Goal: Information Seeking & Learning: Check status

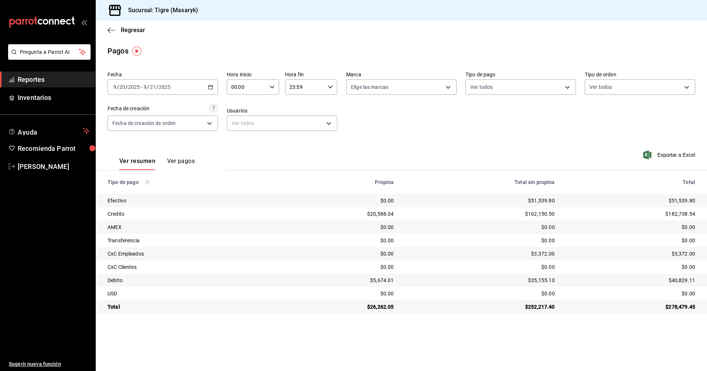
click at [330, 87] on icon "button" at bounding box center [330, 86] width 5 height 5
click at [306, 112] on button "21" at bounding box center [298, 111] width 23 height 15
click at [299, 121] on span "05" at bounding box center [298, 121] width 14 height 6
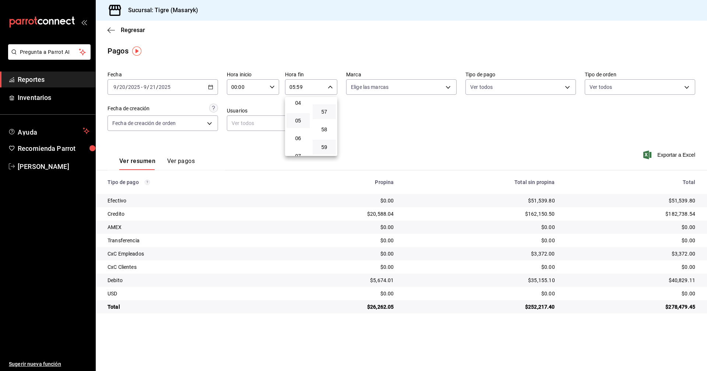
click at [327, 108] on button "57" at bounding box center [324, 111] width 23 height 15
click at [329, 107] on span "00" at bounding box center [324, 106] width 14 height 6
type input "05:00"
click at [358, 120] on div at bounding box center [353, 185] width 707 height 371
click at [274, 86] on \(Stroke\) "button" at bounding box center [272, 86] width 4 height 3
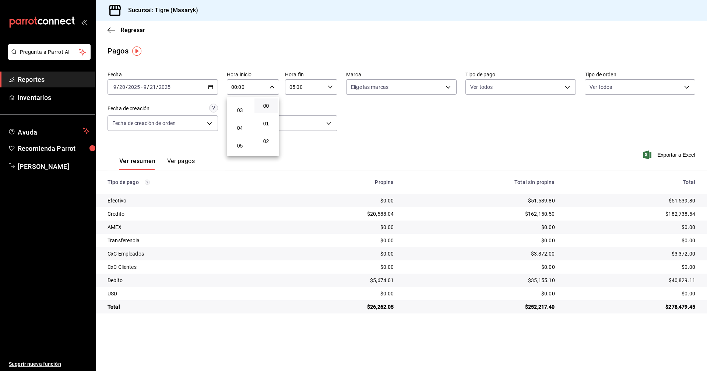
scroll to position [74, 0]
click at [242, 119] on span "05" at bounding box center [240, 121] width 14 height 6
type input "05:00"
click at [395, 127] on div at bounding box center [353, 185] width 707 height 371
click at [447, 90] on body "Pregunta a Parrot AI Reportes Inventarios Ayuda Recomienda Parrot Tigre Masaryk…" at bounding box center [353, 185] width 707 height 371
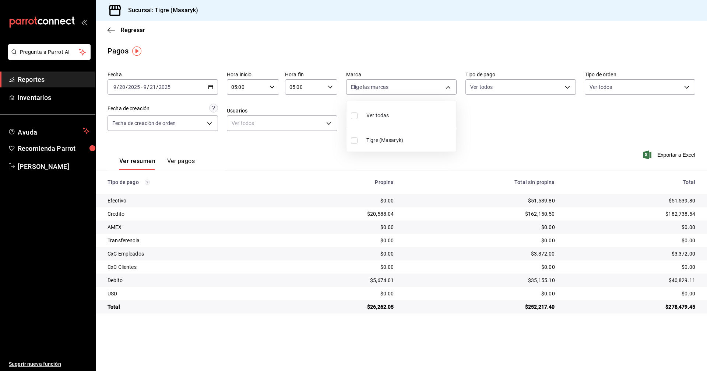
click at [353, 118] on input "checkbox" at bounding box center [354, 115] width 7 height 7
checkbox input "true"
type input "0f86158e-2edf-4eb8-b958-7d07c808eb5c"
checkbox input "true"
click at [568, 88] on div at bounding box center [353, 185] width 707 height 371
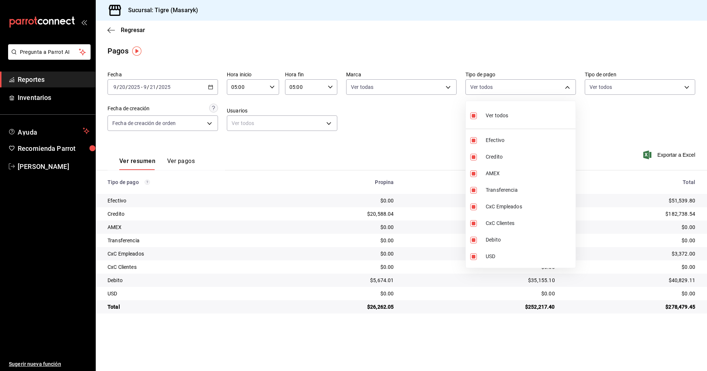
click at [568, 88] on body "Pregunta a Parrot AI Reportes Inventarios Ayuda Recomienda Parrot Tigre Masaryk…" at bounding box center [353, 185] width 707 height 371
click at [686, 85] on div at bounding box center [353, 185] width 707 height 371
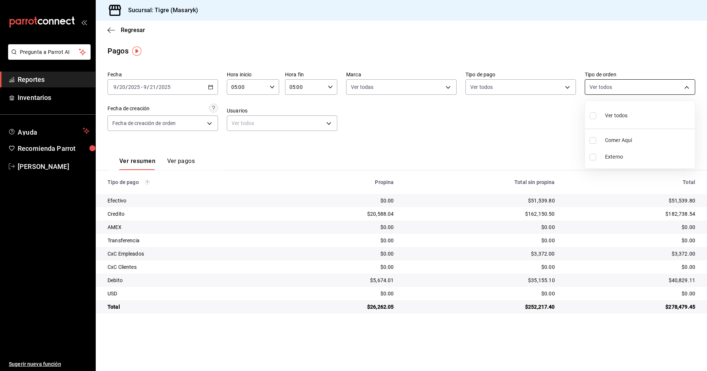
click at [687, 86] on body "Pregunta a Parrot AI Reportes Inventarios Ayuda Recomienda Parrot Tigre Masaryk…" at bounding box center [353, 185] width 707 height 371
click at [594, 113] on input "checkbox" at bounding box center [593, 115] width 7 height 7
checkbox input "true"
type input "055f9661-bd08-44a8-b190-ece87b7249e5,EXTERNAL"
checkbox input "true"
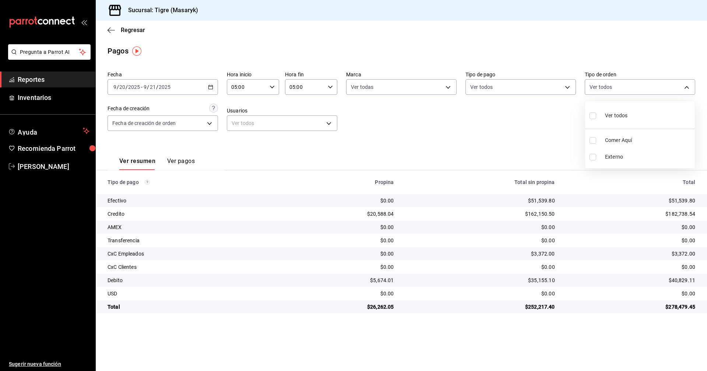
checkbox input "true"
click at [209, 124] on div at bounding box center [353, 185] width 707 height 371
click at [209, 124] on body "Pregunta a Parrot AI Reportes Inventarios Ayuda Recomienda Parrot Tigre Masaryk…" at bounding box center [353, 185] width 707 height 371
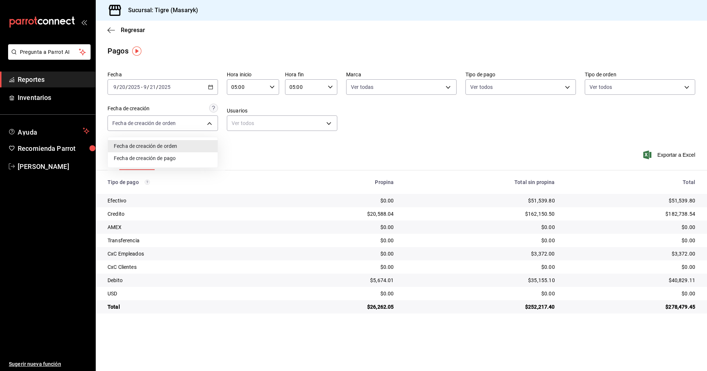
click at [245, 153] on div at bounding box center [353, 185] width 707 height 371
click at [330, 123] on body "Pregunta a Parrot AI Reportes Inventarios Ayuda Recomienda Parrot Tigre Masaryk…" at bounding box center [353, 185] width 707 height 371
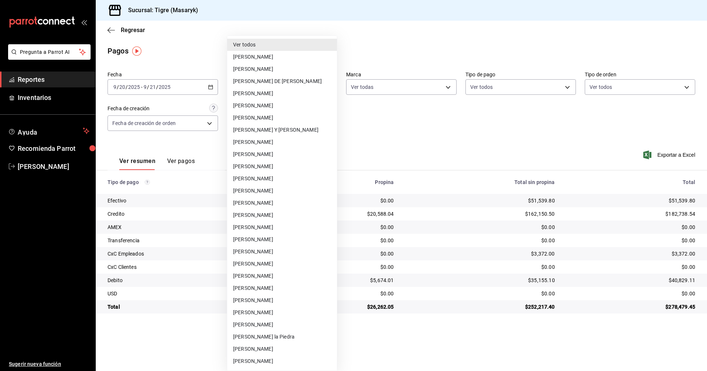
click at [425, 131] on div at bounding box center [353, 185] width 707 height 371
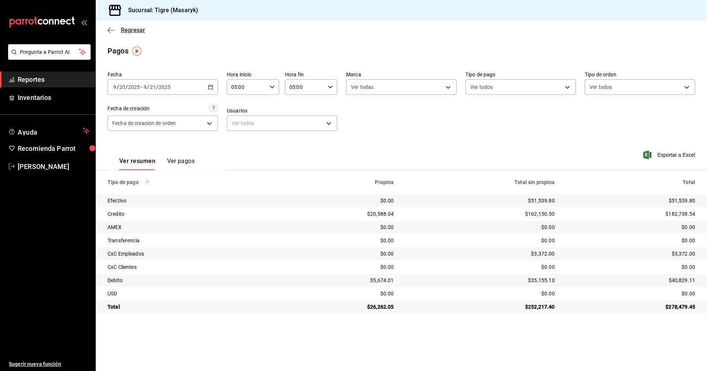
click at [109, 30] on icon "button" at bounding box center [111, 30] width 7 height 0
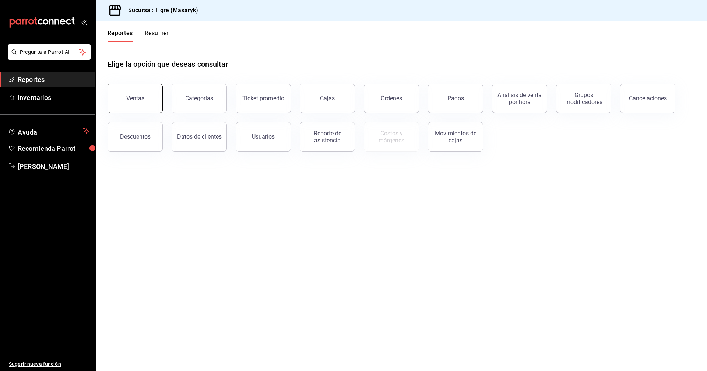
click at [147, 91] on button "Ventas" at bounding box center [135, 98] width 55 height 29
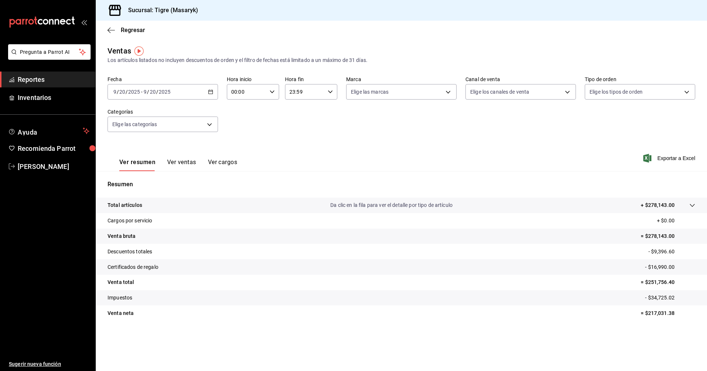
click at [330, 95] on div "23:59 Hora fin" at bounding box center [311, 91] width 52 height 15
click at [307, 115] on button "21" at bounding box center [298, 116] width 23 height 15
click at [300, 123] on span "05" at bounding box center [298, 125] width 14 height 6
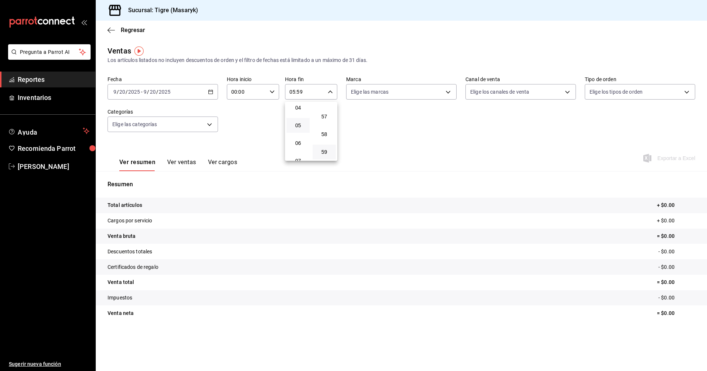
click at [332, 91] on div at bounding box center [353, 185] width 707 height 371
click at [332, 91] on \(Stroke\) "button" at bounding box center [330, 91] width 4 height 3
click at [326, 113] on span "57" at bounding box center [324, 116] width 14 height 6
click at [326, 112] on span "00" at bounding box center [324, 111] width 14 height 6
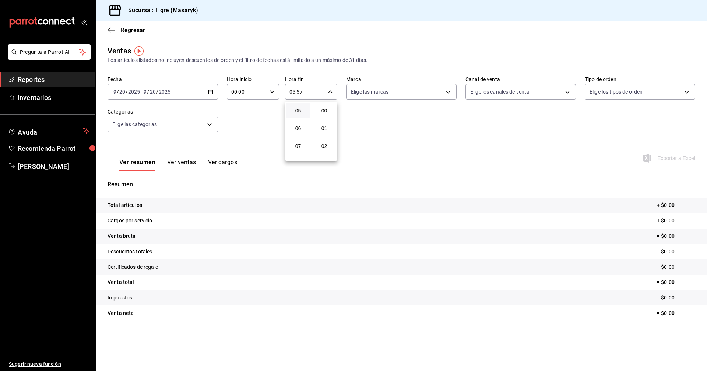
type input "05:00"
click at [211, 93] on div at bounding box center [353, 185] width 707 height 371
click at [212, 93] on icon "button" at bounding box center [210, 91] width 5 height 5
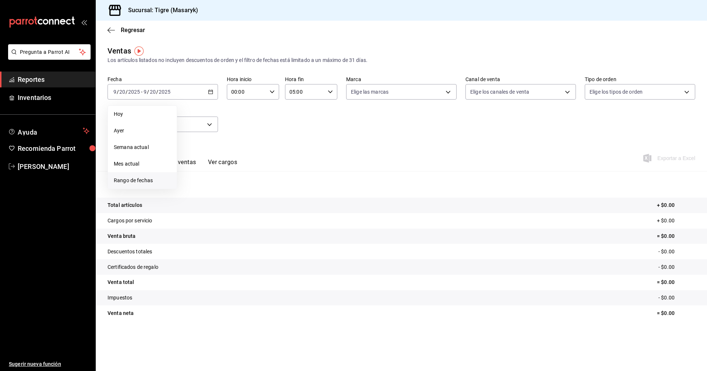
click at [153, 183] on span "Rango de fechas" at bounding box center [142, 180] width 57 height 8
click at [257, 175] on abbr "20" at bounding box center [257, 173] width 5 height 5
click at [268, 172] on button "21" at bounding box center [270, 173] width 13 height 13
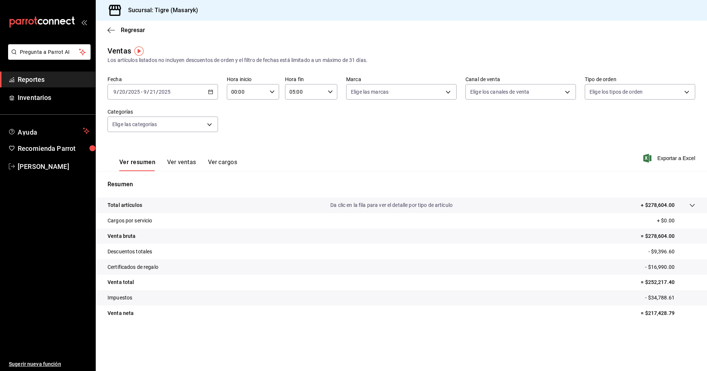
click at [316, 154] on div "Ver resumen Ver ventas Ver cargos Exportar a Excel" at bounding box center [401, 156] width 611 height 30
click at [447, 92] on body "Pregunta a Parrot AI Reportes Inventarios Ayuda Recomienda Parrot Tigre [PERSON…" at bounding box center [353, 185] width 707 height 371
click at [431, 112] on li "Ver todas" at bounding box center [402, 120] width 110 height 22
type input "0f86158e-2edf-4eb8-b958-7d07c808eb5c"
checkbox input "true"
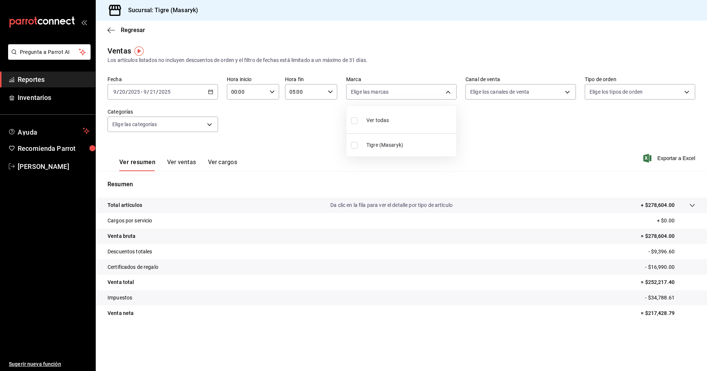
checkbox input "true"
click at [567, 93] on div at bounding box center [353, 185] width 707 height 371
click at [567, 93] on body "Pregunta a Parrot AI Reportes Inventarios Ayuda Recomienda Parrot Tigre [PERSON…" at bounding box center [353, 185] width 707 height 371
click at [539, 116] on li "Ver todos" at bounding box center [521, 120] width 110 height 22
type input "PARROT,UBER_EATS,RAPPI,DIDI_FOOD,ONLINE"
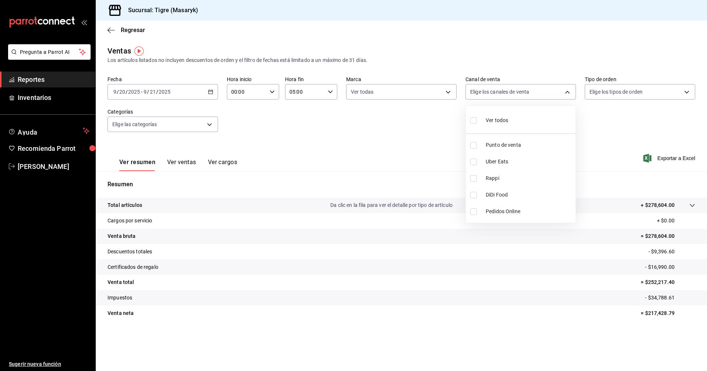
checkbox input "true"
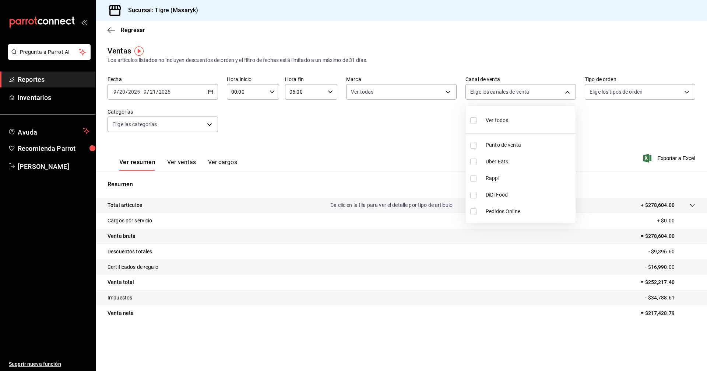
checkbox input "true"
click at [687, 91] on div at bounding box center [353, 185] width 707 height 371
click at [687, 93] on body "Pregunta a Parrot AI Reportes Inventarios Ayuda Recomienda Parrot Tigre [PERSON…" at bounding box center [353, 185] width 707 height 371
click at [592, 121] on input "checkbox" at bounding box center [593, 120] width 7 height 7
checkbox input "true"
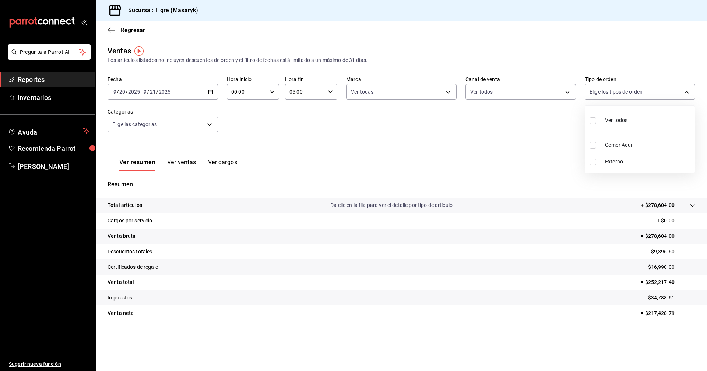
type input "055f9661-bd08-44a8-b190-ece87b7249e5,EXTERNAL"
checkbox input "true"
click at [210, 127] on div at bounding box center [353, 185] width 707 height 371
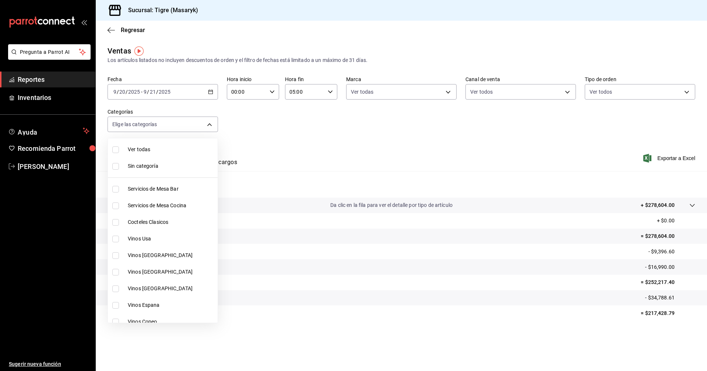
click at [210, 127] on body "Pregunta a Parrot AI Reportes Inventarios Ayuda Recomienda Parrot Tigre [PERSON…" at bounding box center [353, 185] width 707 height 371
click at [168, 148] on span "Ver todas" at bounding box center [171, 150] width 87 height 8
type input "7cd27861-1019-4265-ada8-0a6349b72ebc,77c47ebf-2aa7-4ca3-900f-d4e8133ed13d,d84ff…"
checkbox input "true"
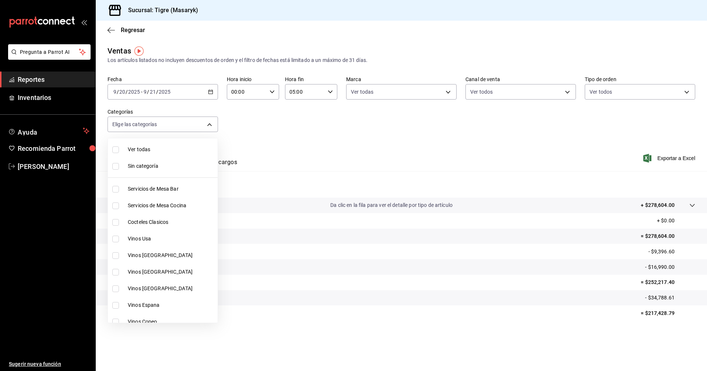
checkbox input "true"
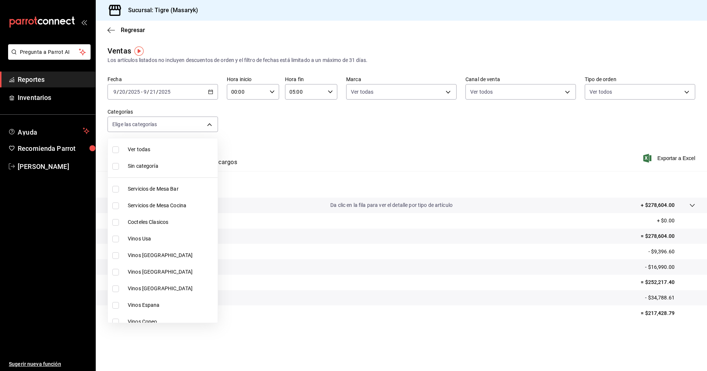
checkbox input "true"
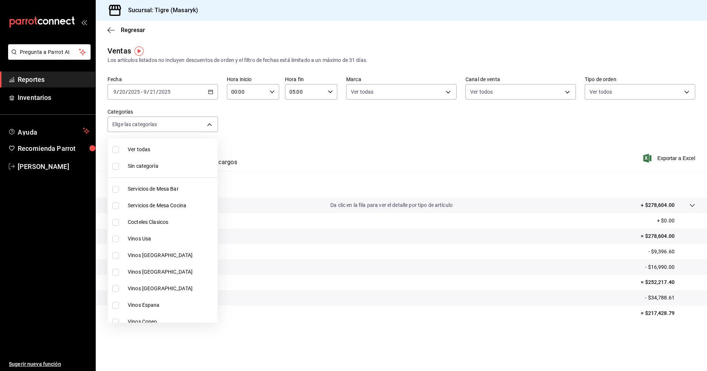
checkbox input "true"
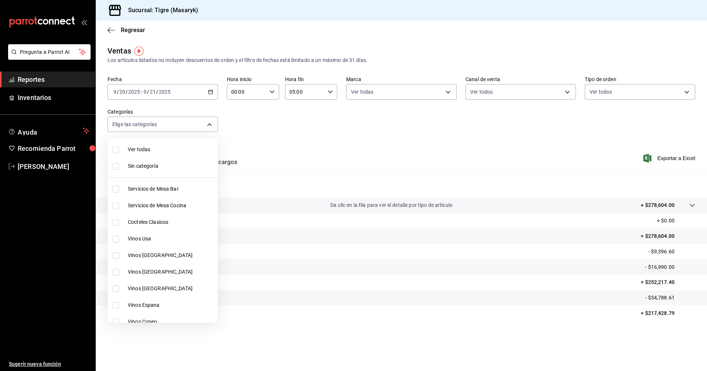
checkbox input "true"
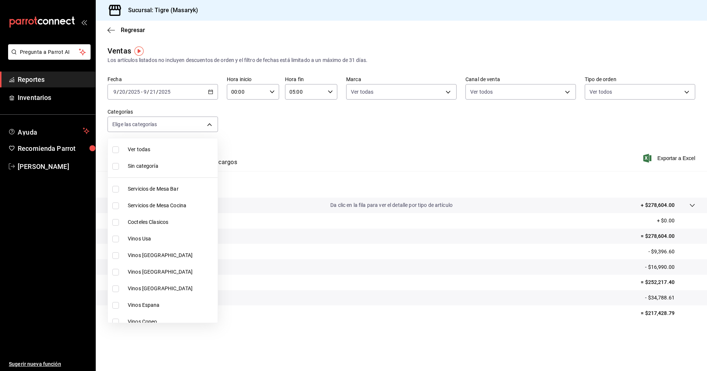
checkbox input "true"
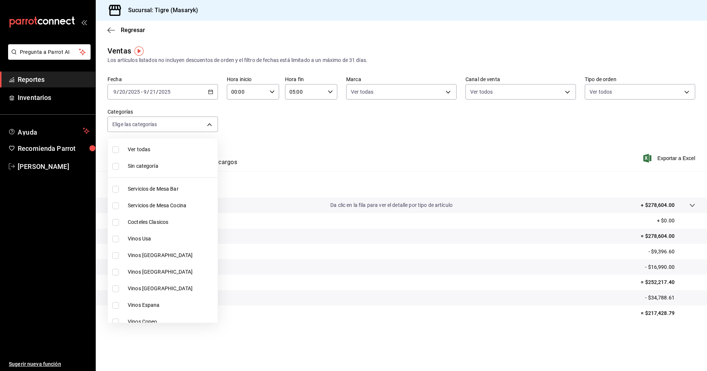
checkbox input "true"
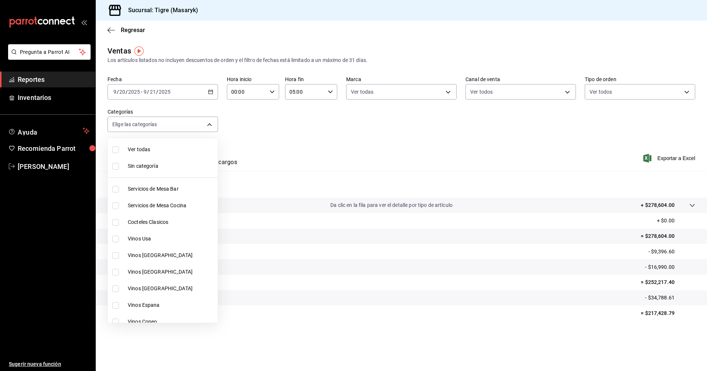
checkbox input "true"
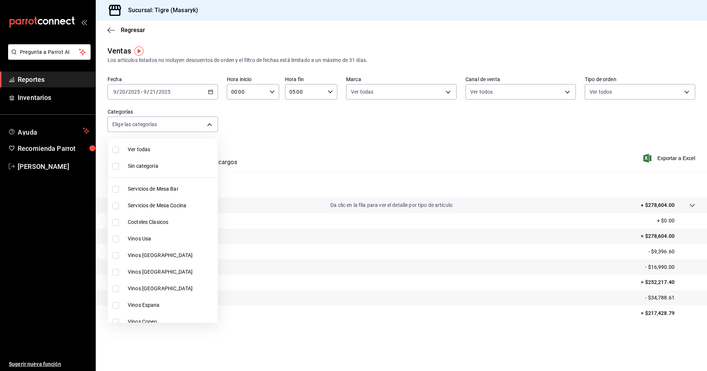
checkbox input "true"
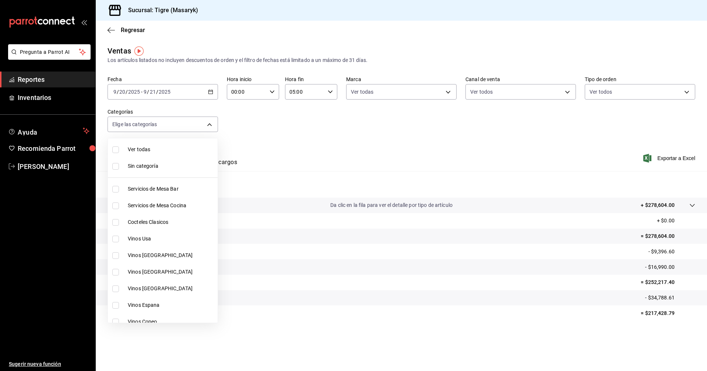
checkbox input "true"
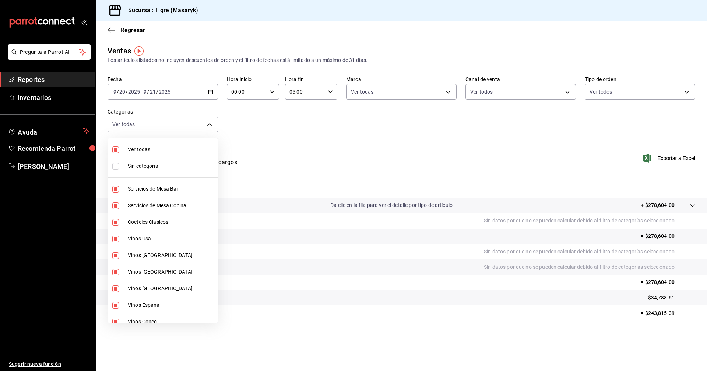
click at [318, 136] on div at bounding box center [353, 185] width 707 height 371
click at [208, 122] on body "Pregunta a Parrot AI Reportes Inventarios Ayuda Recomienda Parrot Tigre [PERSON…" at bounding box center [353, 185] width 707 height 371
click at [131, 153] on span "Ver todas" at bounding box center [171, 150] width 87 height 8
checkbox input "false"
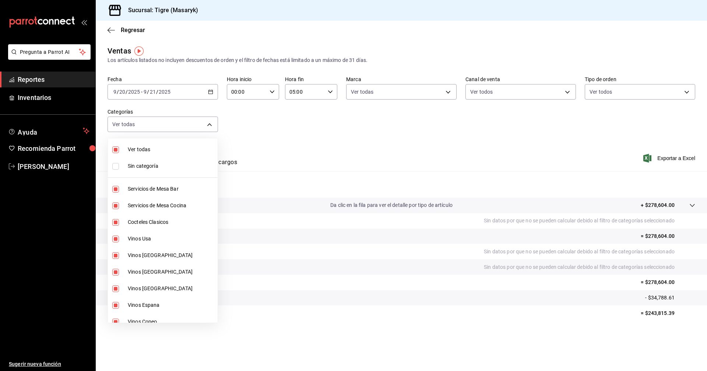
checkbox input "false"
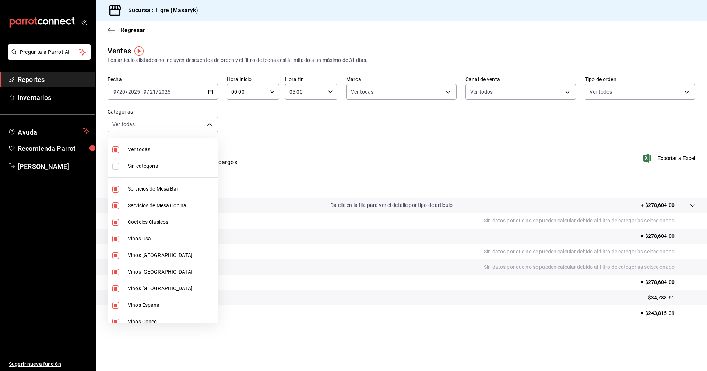
checkbox input "false"
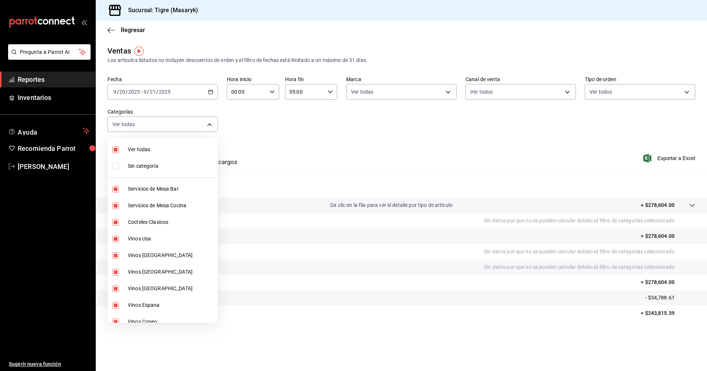
checkbox input "false"
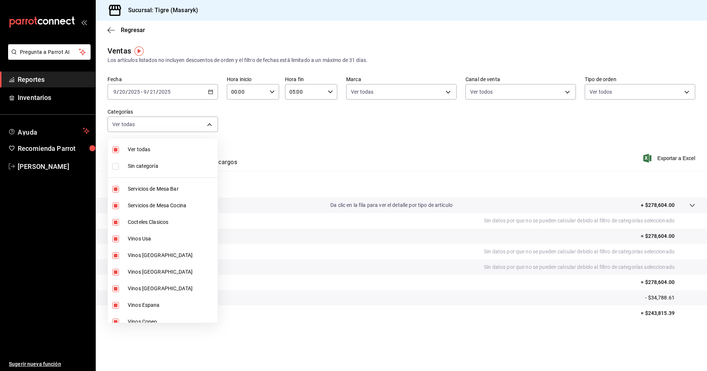
checkbox input "false"
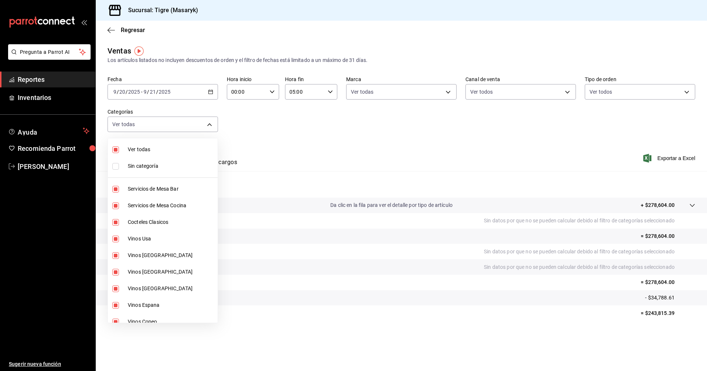
checkbox input "false"
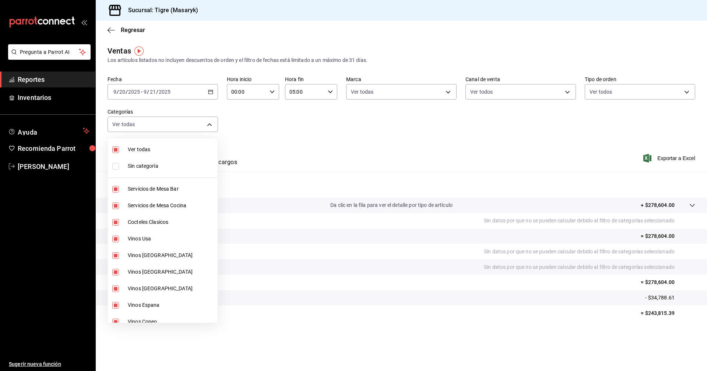
checkbox input "false"
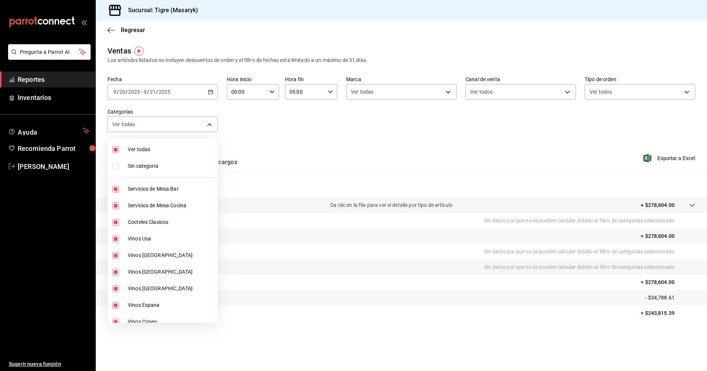
checkbox input "false"
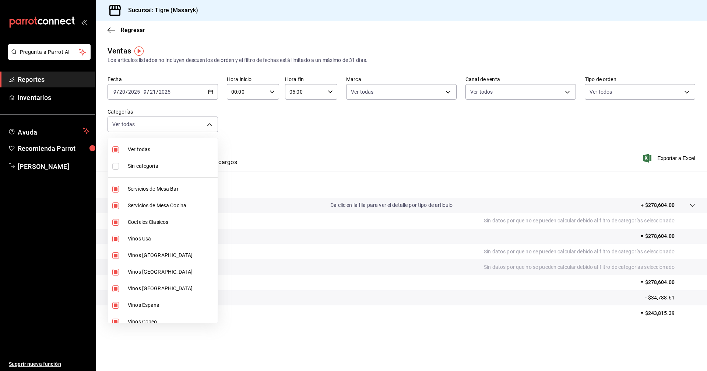
checkbox input "false"
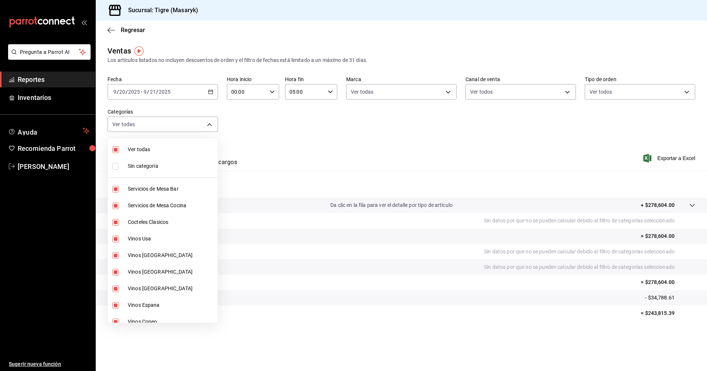
checkbox input "false"
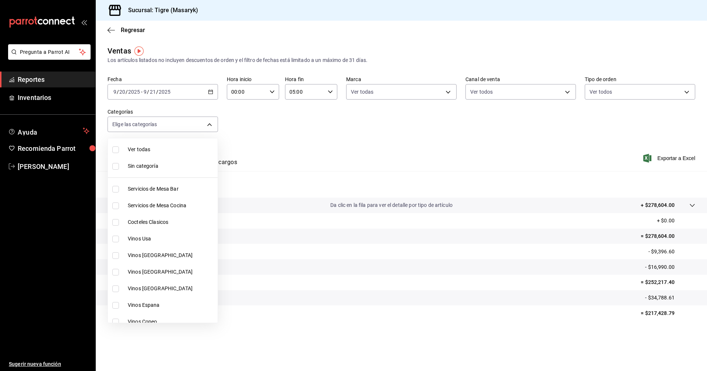
click at [113, 236] on input "checkbox" at bounding box center [115, 238] width 7 height 7
checkbox input "true"
type input "da111d8b-17b1-40ef-85d7-d142c425879c"
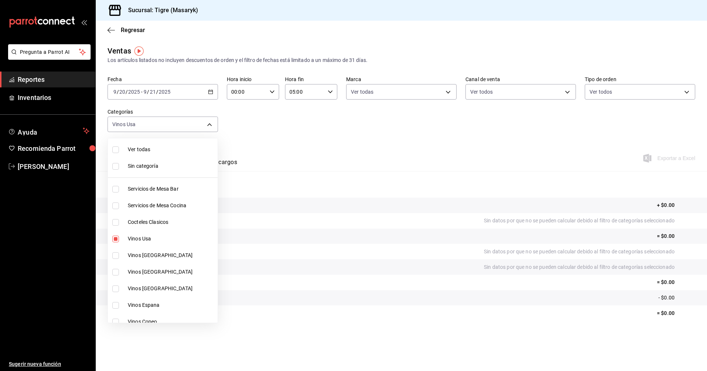
click at [118, 252] on input "checkbox" at bounding box center [115, 255] width 7 height 7
checkbox input "true"
type input "da111d8b-17b1-40ef-85d7-d142c425879c,57fa0ecf-a0c4-4225-b634-0bd42df937a1"
click at [117, 271] on input "checkbox" at bounding box center [115, 272] width 7 height 7
checkbox input "true"
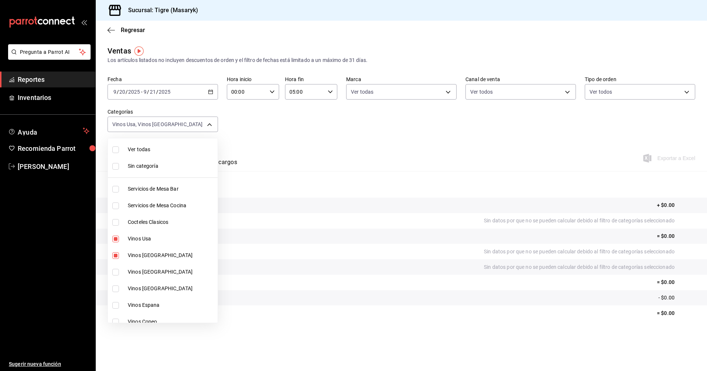
type input "da111d8b-17b1-40ef-85d7-d142c425879c,57fa0ecf-a0c4-4225-b634-0bd42df937a1,8e2b4…"
click at [118, 287] on input "checkbox" at bounding box center [115, 288] width 7 height 7
checkbox input "true"
type input "da111d8b-17b1-40ef-85d7-d142c425879c,57fa0ecf-a0c4-4225-b634-0bd42df937a1,8e2b4…"
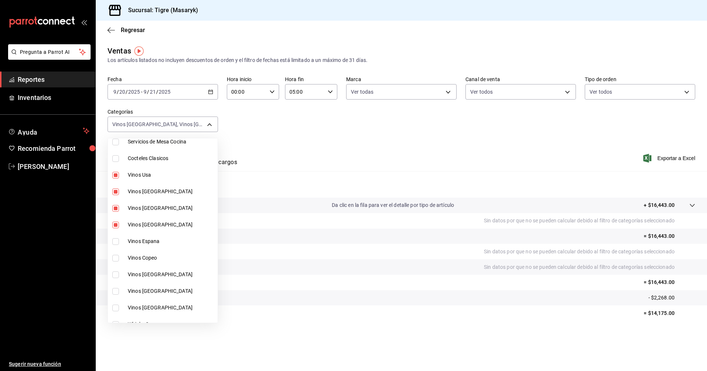
scroll to position [74, 0]
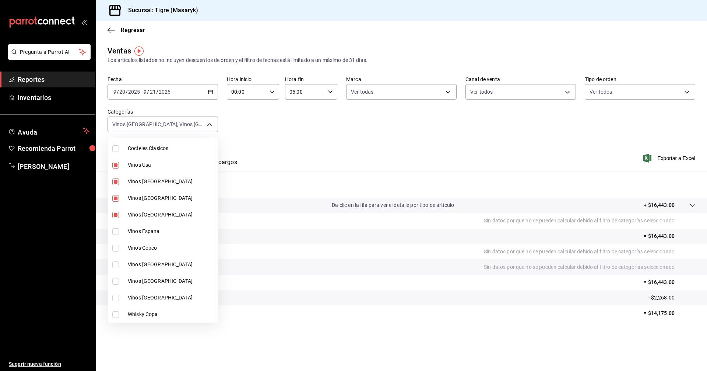
click at [113, 232] on input "checkbox" at bounding box center [115, 231] width 7 height 7
checkbox input "true"
click at [116, 242] on li "Vinos Copeo" at bounding box center [163, 247] width 110 height 17
type input "da111d8b-17b1-40ef-85d7-d142c425879c,57fa0ecf-a0c4-4225-b634-0bd42df937a1,8e2b4…"
checkbox input "true"
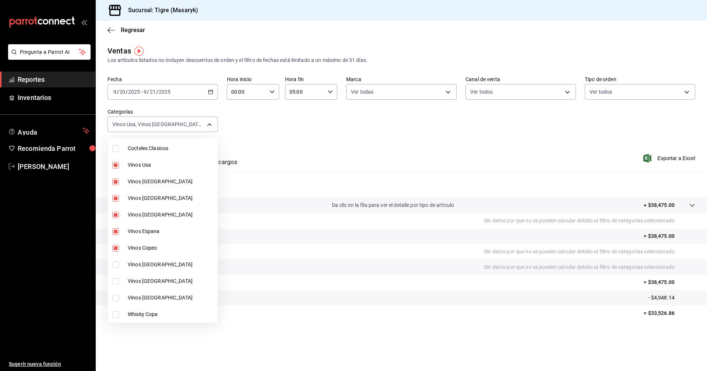
click at [116, 260] on li "Vinos [GEOGRAPHIC_DATA]" at bounding box center [163, 264] width 110 height 17
type input "da111d8b-17b1-40ef-85d7-d142c425879c,57fa0ecf-a0c4-4225-b634-0bd42df937a1,8e2b4…"
checkbox input "true"
click at [116, 281] on input "checkbox" at bounding box center [115, 281] width 7 height 7
checkbox input "true"
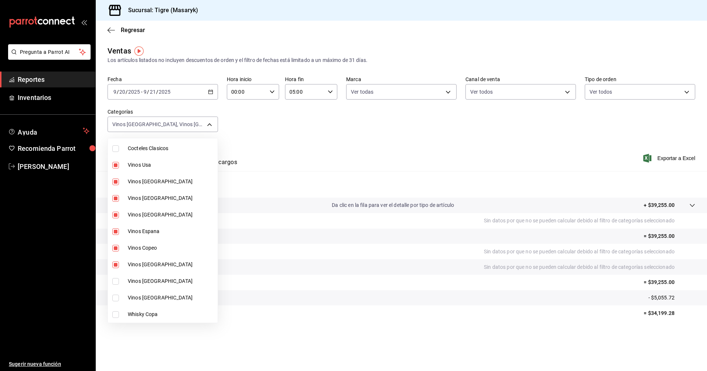
type input "da111d8b-17b1-40ef-85d7-d142c425879c,57fa0ecf-a0c4-4225-b634-0bd42df937a1,8e2b4…"
click at [114, 297] on input "checkbox" at bounding box center [115, 297] width 7 height 7
checkbox input "true"
type input "da111d8b-17b1-40ef-85d7-d142c425879c,57fa0ecf-a0c4-4225-b634-0bd42df937a1,8e2b4…"
click at [229, 124] on div at bounding box center [353, 185] width 707 height 371
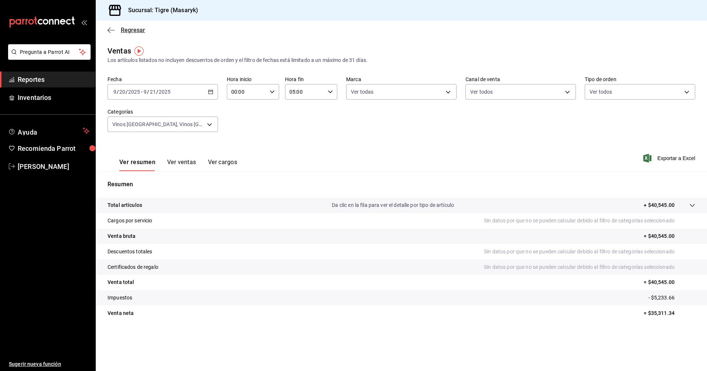
click at [112, 31] on icon "button" at bounding box center [111, 30] width 7 height 7
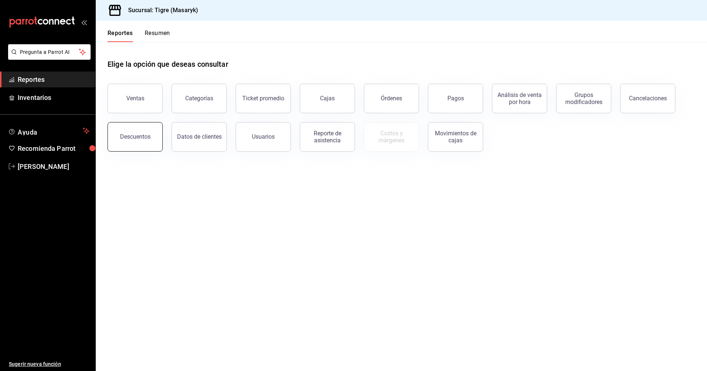
click at [146, 143] on button "Descuentos" at bounding box center [135, 136] width 55 height 29
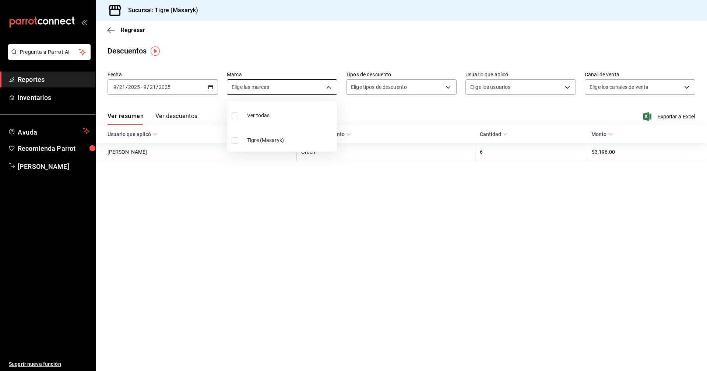
click at [332, 88] on body "Pregunta a Parrot AI Reportes Inventarios Ayuda Recomienda Parrot Tigre Masaryk…" at bounding box center [353, 185] width 707 height 371
click at [292, 114] on li "Ver todas" at bounding box center [282, 115] width 110 height 22
type input "0f86158e-2edf-4eb8-b958-7d07c808eb5c"
checkbox input "true"
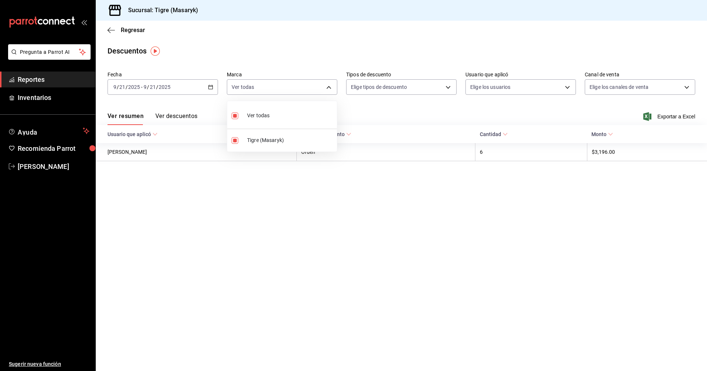
click at [448, 88] on div at bounding box center [353, 185] width 707 height 371
click at [448, 88] on body "Pregunta a Parrot AI Reportes Inventarios Ayuda Recomienda Parrot Tigre Masaryk…" at bounding box center [353, 185] width 707 height 371
click at [413, 111] on span "Orden" at bounding box center [407, 112] width 85 height 8
type input "ORDER"
checkbox input "true"
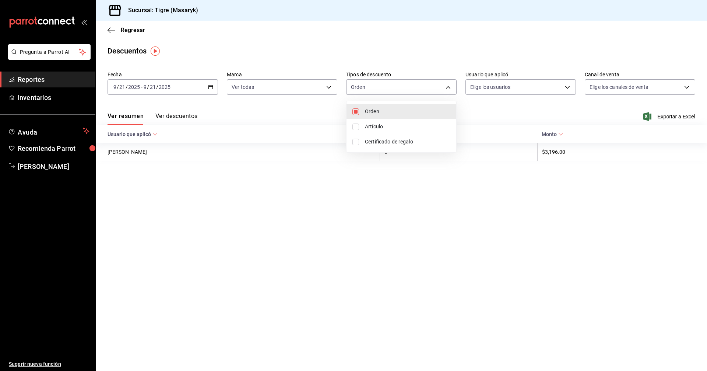
click at [396, 127] on span "Artículo" at bounding box center [407, 127] width 85 height 8
type input "ORDER,ORDER_ITEM"
checkbox input "true"
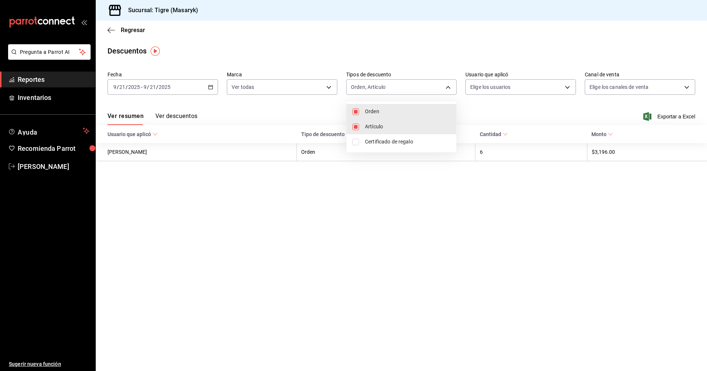
click at [396, 144] on span "Certificado de regalo" at bounding box center [407, 142] width 85 height 8
type input "ORDER,ORDER_ITEM,CARD_REWARD"
checkbox input "true"
click at [568, 87] on div at bounding box center [353, 185] width 707 height 371
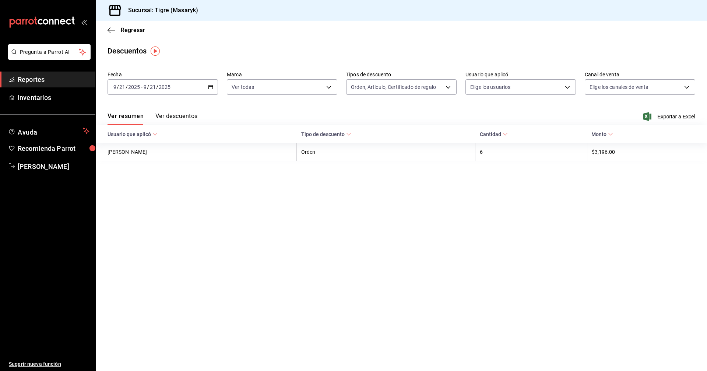
click at [568, 87] on body "Pregunta a Parrot AI Reportes Inventarios Ayuda Recomienda Parrot Tigre Masaryk…" at bounding box center [353, 185] width 707 height 371
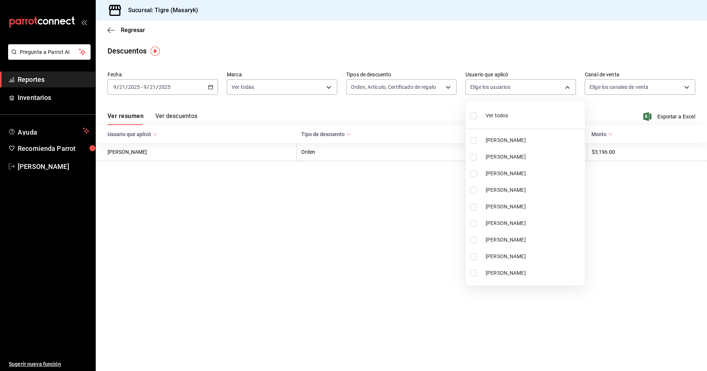
click at [524, 112] on li "Ver todos" at bounding box center [525, 115] width 119 height 22
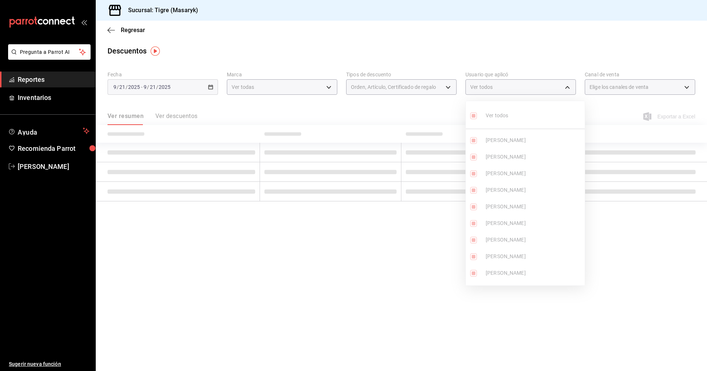
type input "cd038da4-e02f-47c0-a68f-5acf279c92e3,99ab79c6-d24d-4bfb-8489-8329affe445f,7ca94…"
checkbox input "true"
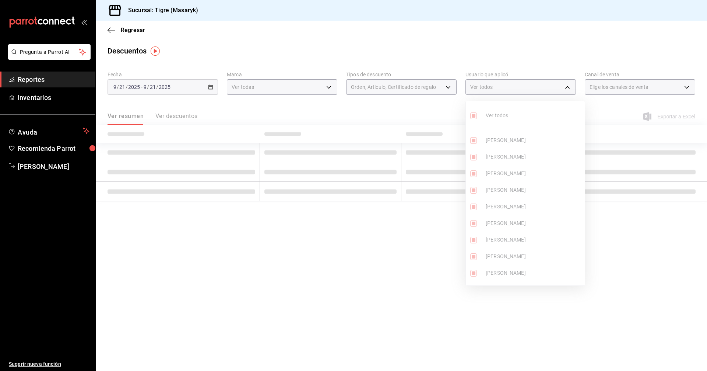
checkbox input "true"
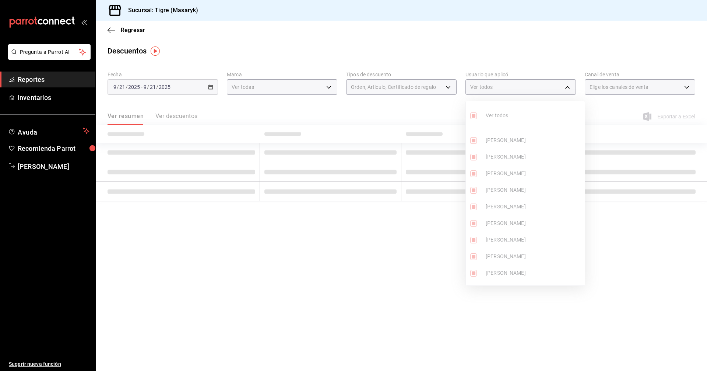
checkbox input "true"
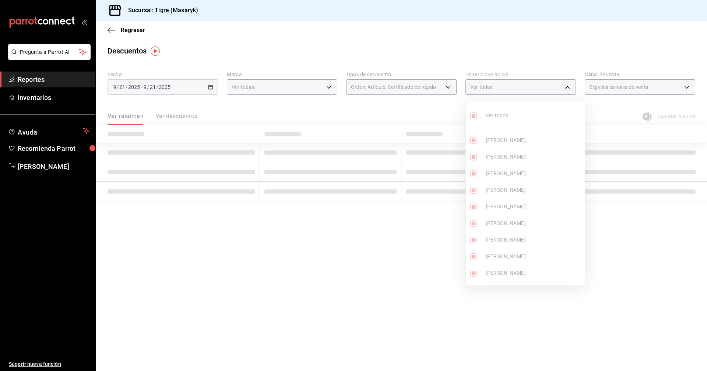
checkbox input "true"
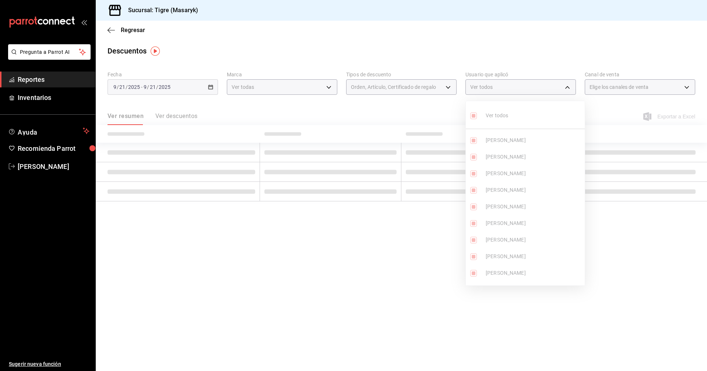
checkbox input "true"
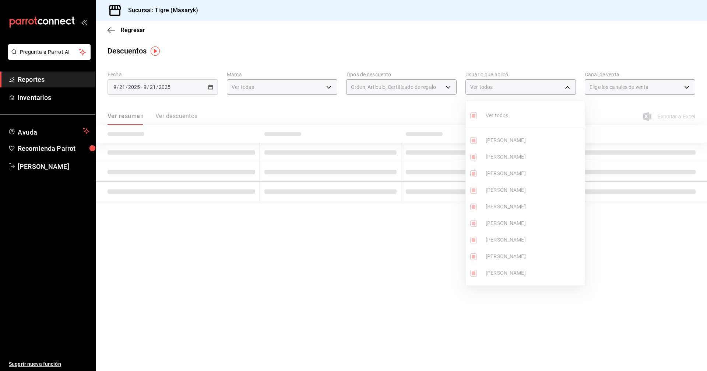
checkbox input "true"
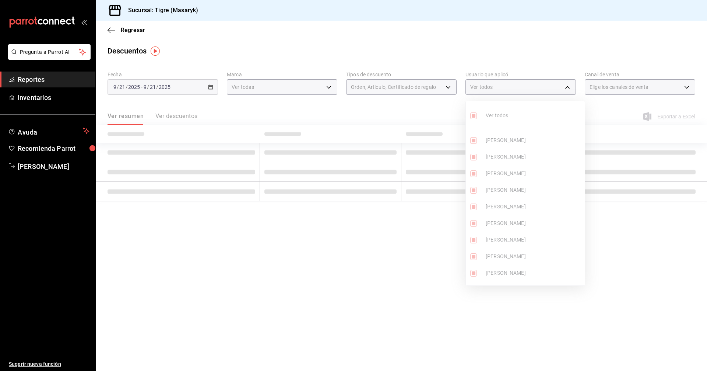
checkbox input "true"
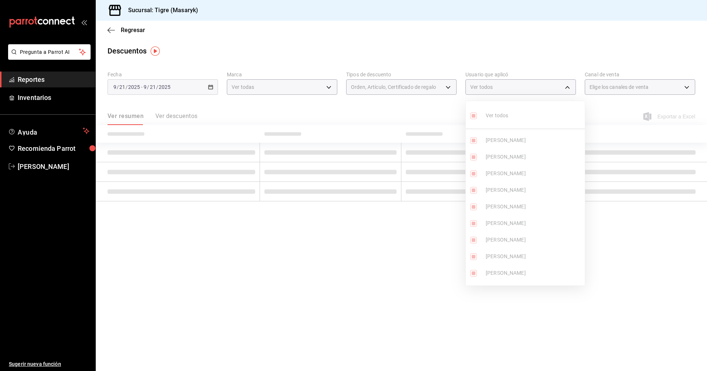
checkbox input "true"
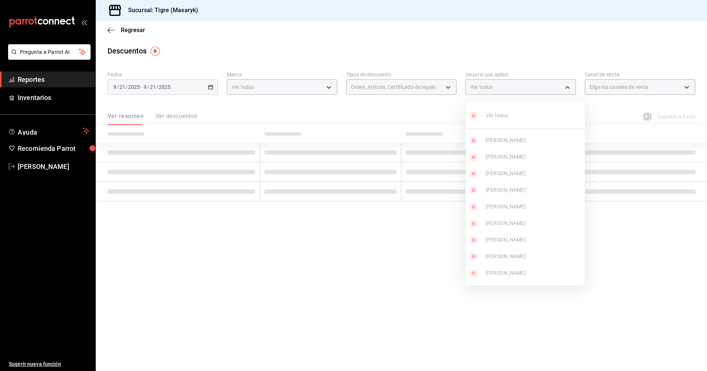
checkbox input "true"
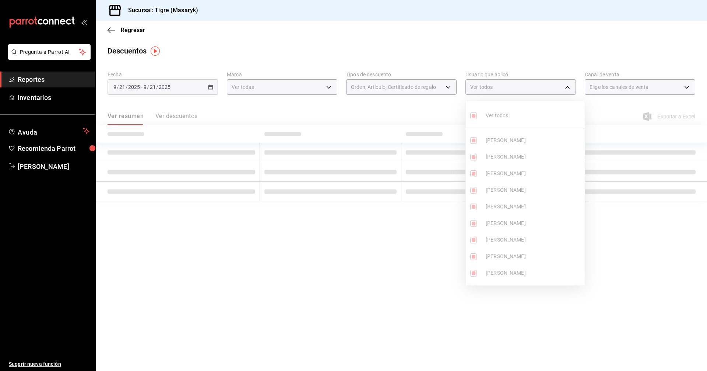
checkbox input "true"
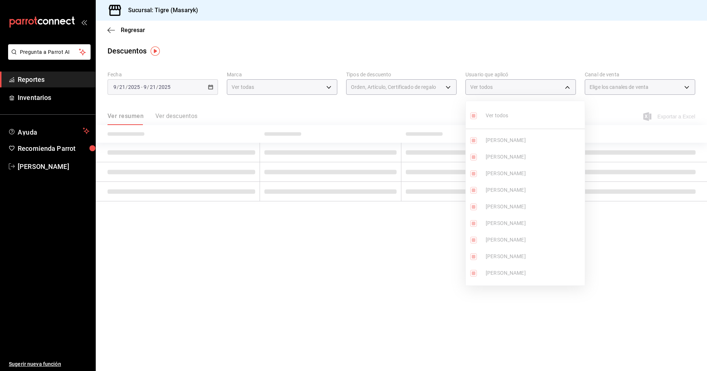
checkbox input "true"
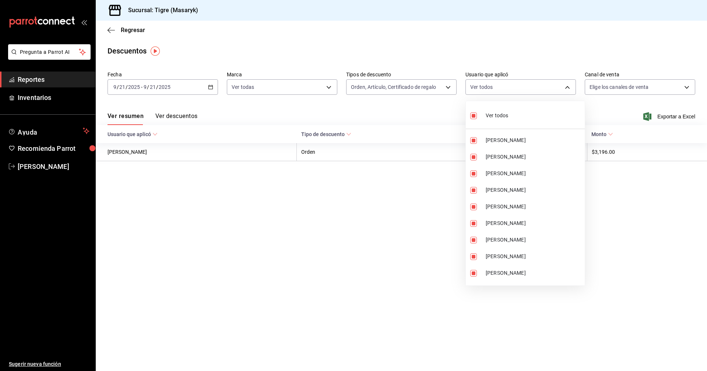
click at [688, 88] on div at bounding box center [353, 185] width 707 height 371
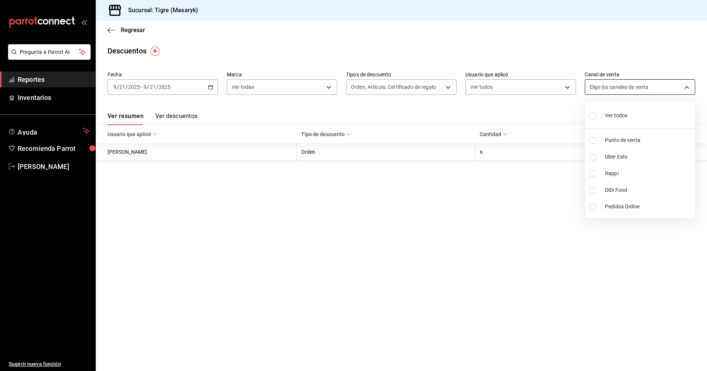
click at [687, 89] on body "Pregunta a Parrot AI Reportes Inventarios Ayuda Recomienda Parrot Tigre Masaryk…" at bounding box center [353, 185] width 707 height 371
click at [621, 111] on div "Ver todos" at bounding box center [609, 115] width 38 height 16
click at [214, 111] on div at bounding box center [353, 185] width 707 height 371
click at [662, 114] on span "Exportar a Excel" at bounding box center [670, 116] width 50 height 9
click at [169, 119] on button "Ver descuentos" at bounding box center [176, 118] width 42 height 13
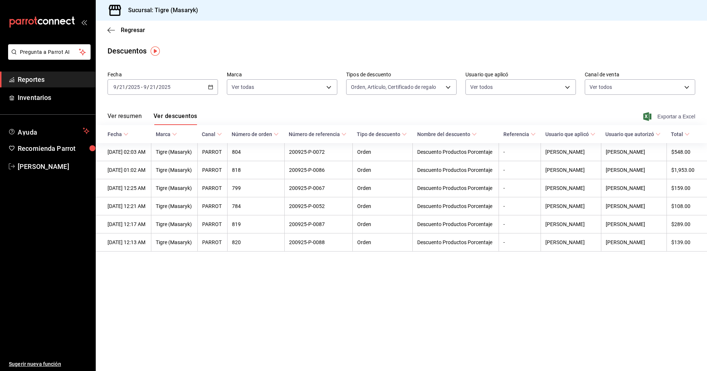
click at [657, 116] on span "Exportar a Excel" at bounding box center [670, 116] width 50 height 9
click at [133, 118] on button "Ver resumen" at bounding box center [125, 118] width 34 height 13
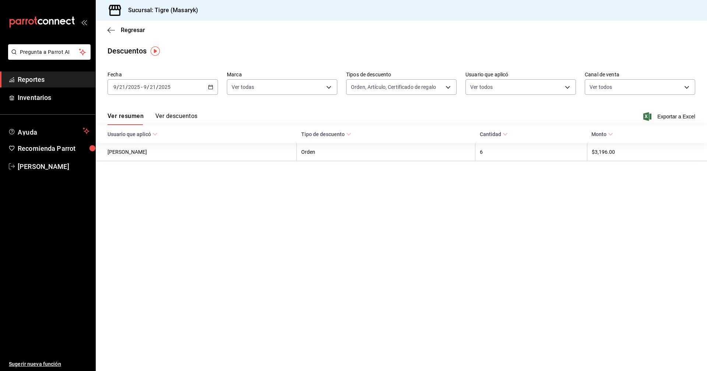
click at [174, 114] on button "Ver descuentos" at bounding box center [176, 118] width 42 height 13
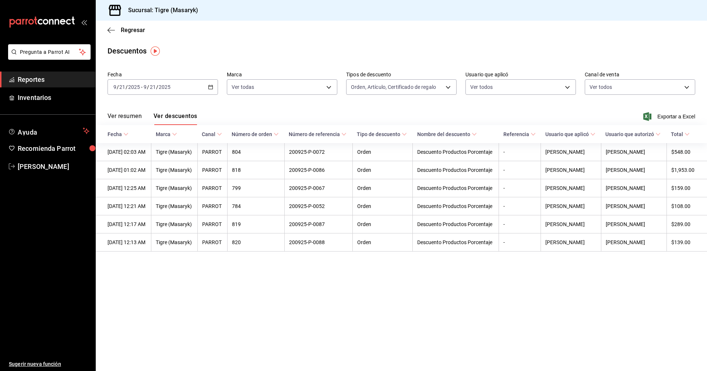
click at [144, 115] on div "Ver resumen Ver descuentos" at bounding box center [153, 118] width 90 height 13
click at [135, 118] on button "Ver resumen" at bounding box center [125, 118] width 34 height 13
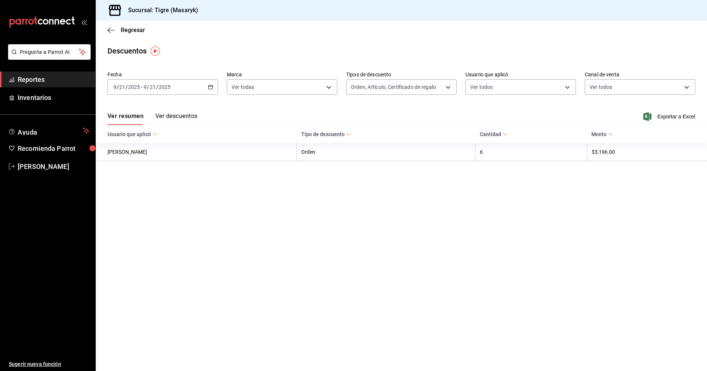
click at [154, 134] on \(Stroke\) at bounding box center [155, 134] width 4 height 3
click at [192, 117] on button "Ver descuentos" at bounding box center [176, 118] width 42 height 13
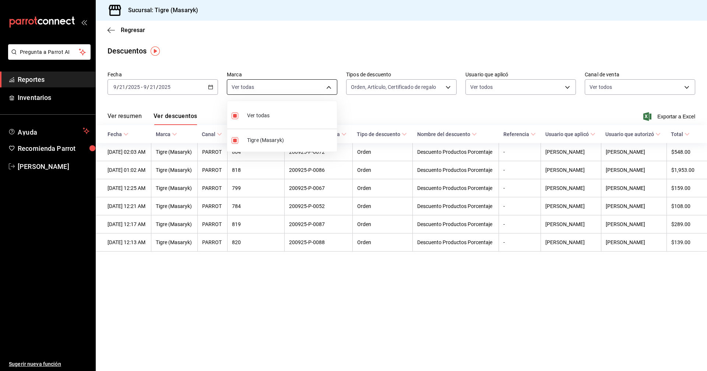
click at [327, 84] on body "Pregunta a Parrot AI Reportes Inventarios Ayuda Recomienda Parrot Tigre Masaryk…" at bounding box center [353, 185] width 707 height 371
click at [448, 88] on div at bounding box center [353, 185] width 707 height 371
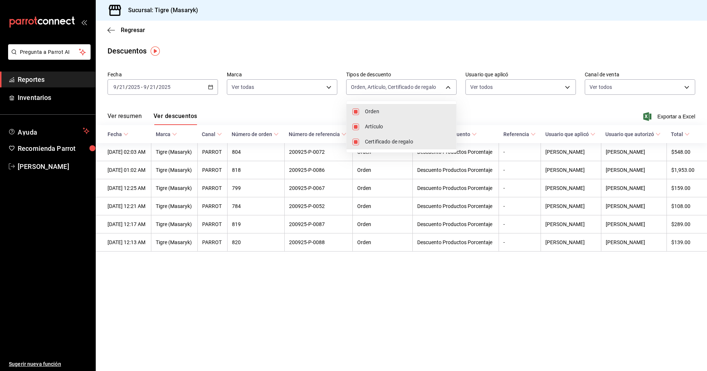
click at [448, 88] on body "Pregunta a Parrot AI Reportes Inventarios Ayuda Recomienda Parrot Tigre Masaryk…" at bounding box center [353, 185] width 707 height 371
click at [567, 87] on div at bounding box center [353, 185] width 707 height 371
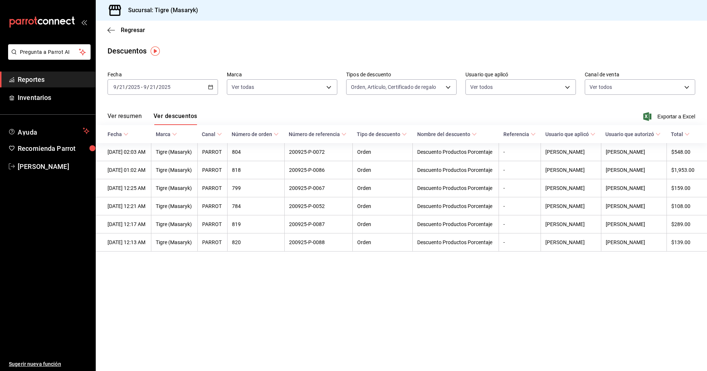
click at [567, 87] on body "Pregunta a Parrot AI Reportes Inventarios Ayuda Recomienda Parrot Tigre Masaryk…" at bounding box center [353, 185] width 707 height 371
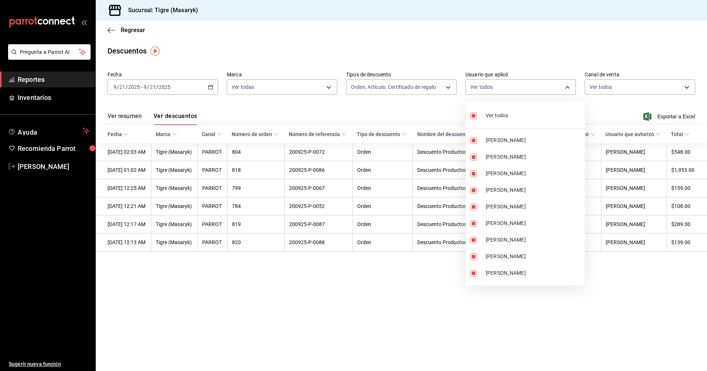
click at [688, 86] on div at bounding box center [353, 185] width 707 height 371
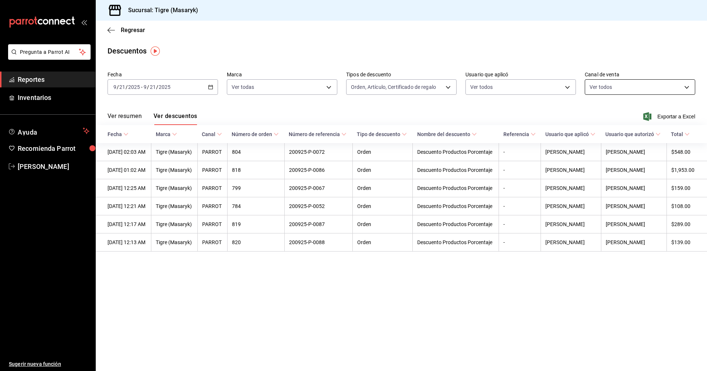
click at [687, 86] on body "Pregunta a Parrot AI Reportes Inventarios Ayuda Recomienda Parrot Tigre Masaryk…" at bounding box center [353, 185] width 707 height 371
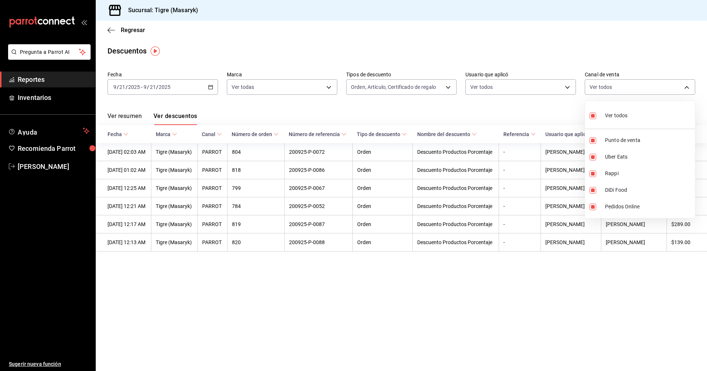
click at [567, 106] on div at bounding box center [353, 185] width 707 height 371
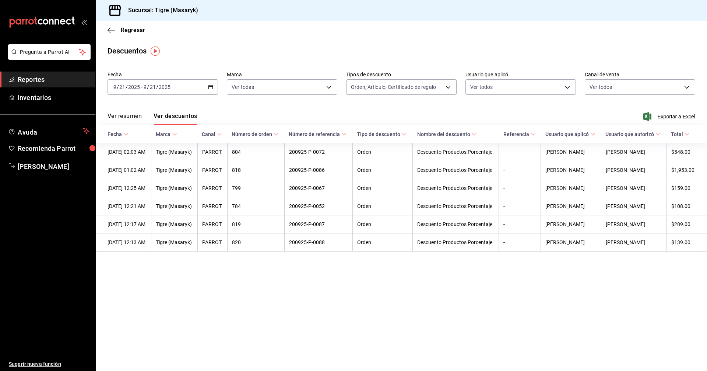
click at [209, 88] on icon "button" at bounding box center [210, 86] width 5 height 5
click at [141, 192] on span "Rango de fechas" at bounding box center [142, 192] width 57 height 8
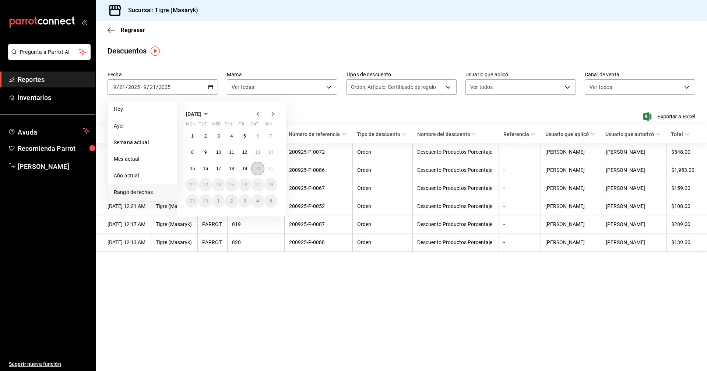
click at [257, 167] on abbr "20" at bounding box center [257, 168] width 5 height 5
click at [271, 168] on abbr "21" at bounding box center [271, 168] width 5 height 5
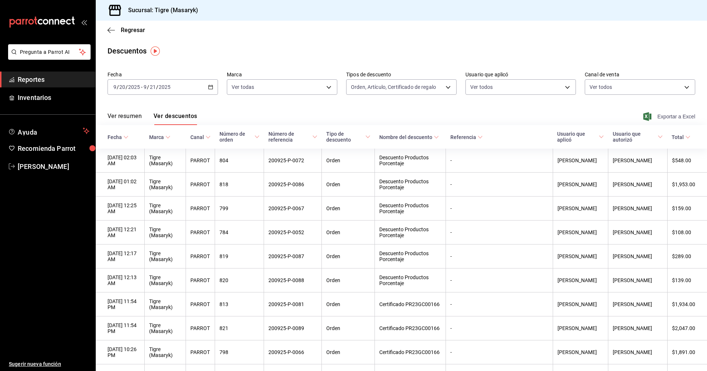
click at [661, 116] on span "Exportar a Excel" at bounding box center [670, 116] width 50 height 9
click at [327, 86] on body "Pregunta a Parrot AI Reportes Inventarios Ayuda Recomienda Parrot Tigre Masaryk…" at bounding box center [353, 185] width 707 height 371
click at [362, 107] on div at bounding box center [353, 185] width 707 height 371
click at [127, 118] on button "Ver resumen" at bounding box center [125, 118] width 34 height 13
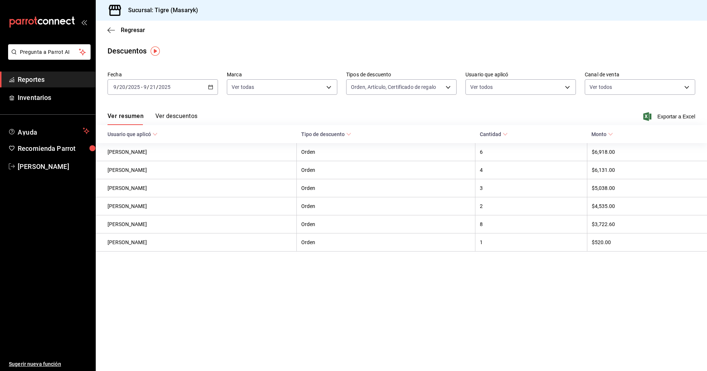
click at [613, 133] on icon at bounding box center [610, 134] width 5 height 5
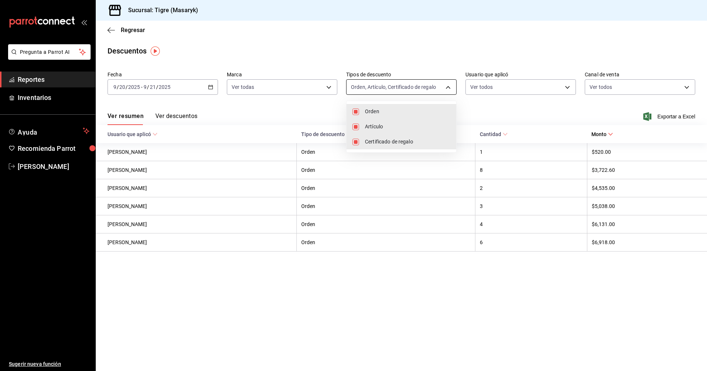
click at [449, 86] on body "Pregunta a Parrot AI Reportes Inventarios Ayuda Recomienda Parrot Tigre Masaryk…" at bounding box center [353, 185] width 707 height 371
click at [314, 115] on div at bounding box center [353, 185] width 707 height 371
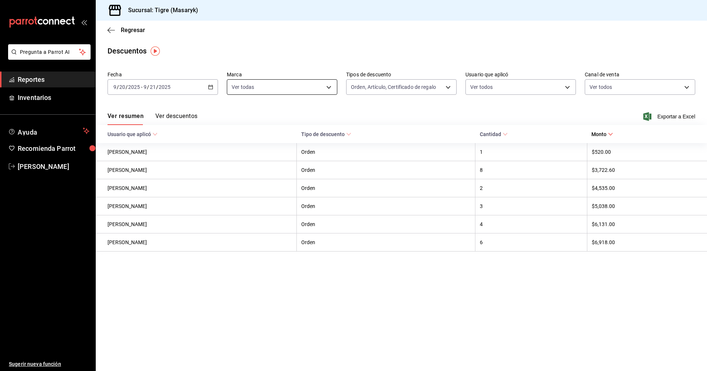
click at [333, 84] on body "Pregunta a Parrot AI Reportes Inventarios Ayuda Recomienda Parrot Tigre Masaryk…" at bounding box center [353, 185] width 707 height 371
click at [568, 87] on div at bounding box center [353, 185] width 707 height 371
click at [567, 87] on body "Pregunta a Parrot AI Reportes Inventarios Ayuda Recomienda Parrot Tigre Masaryk…" at bounding box center [353, 185] width 707 height 371
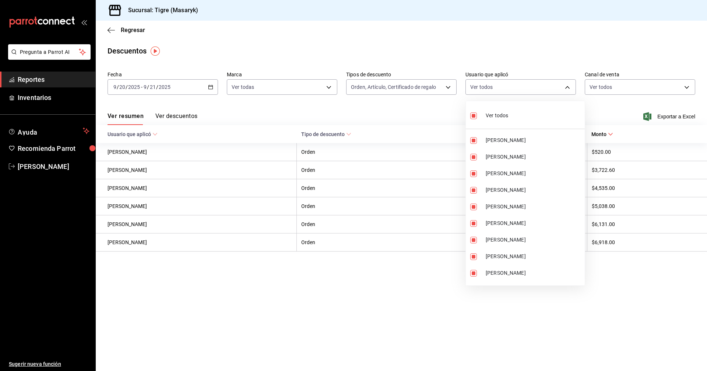
click at [417, 111] on div at bounding box center [353, 185] width 707 height 371
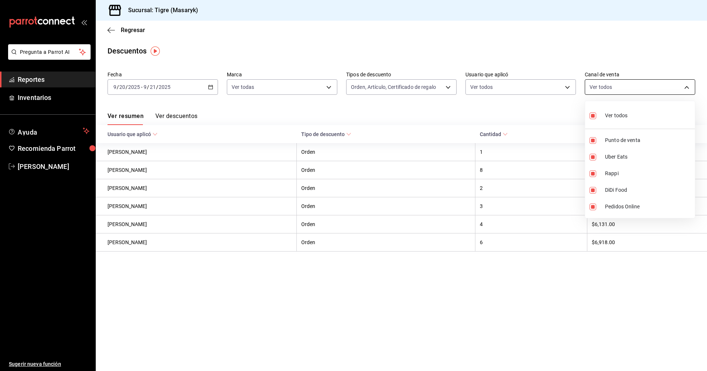
click at [687, 88] on body "Pregunta a Parrot AI Reportes Inventarios Ayuda Recomienda Parrot Tigre Masaryk…" at bounding box center [353, 185] width 707 height 371
click at [545, 109] on div at bounding box center [353, 185] width 707 height 371
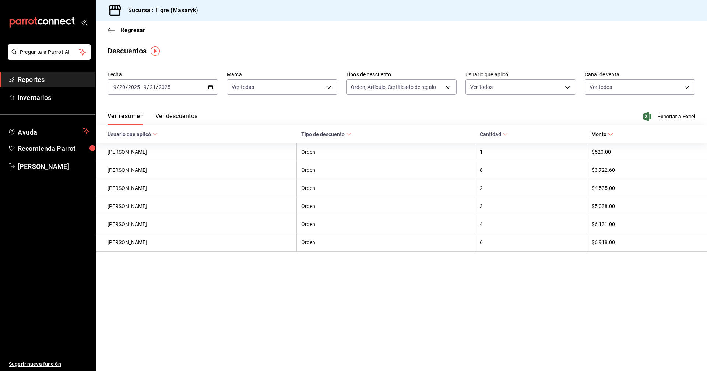
click at [192, 119] on button "Ver descuentos" at bounding box center [176, 118] width 42 height 13
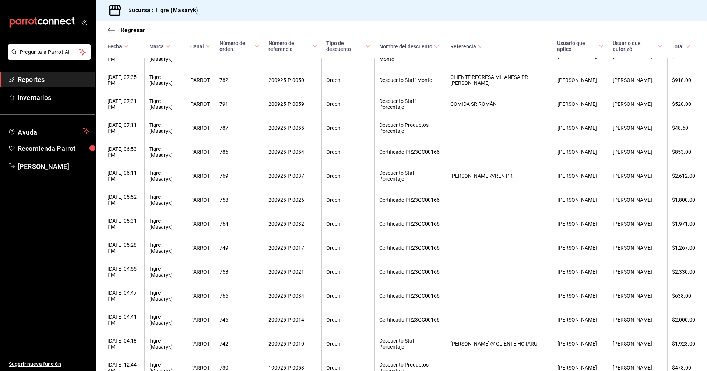
scroll to position [414, 0]
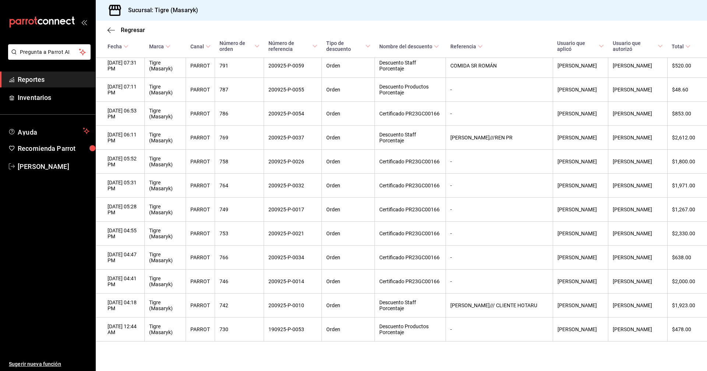
drag, startPoint x: 683, startPoint y: 159, endPoint x: 691, endPoint y: 359, distance: 199.8
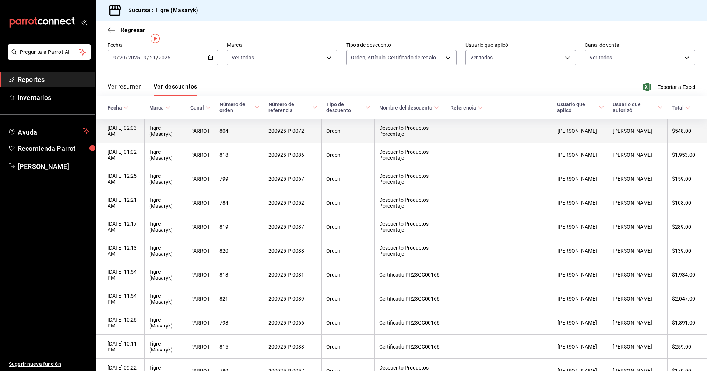
scroll to position [0, 0]
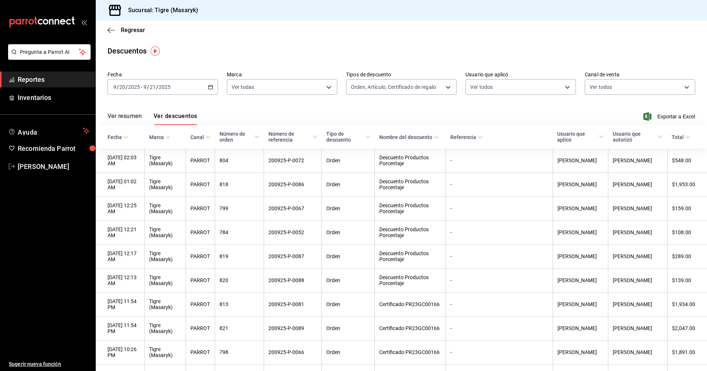
click at [134, 118] on button "Ver resumen" at bounding box center [125, 118] width 34 height 13
